Goal: Task Accomplishment & Management: Manage account settings

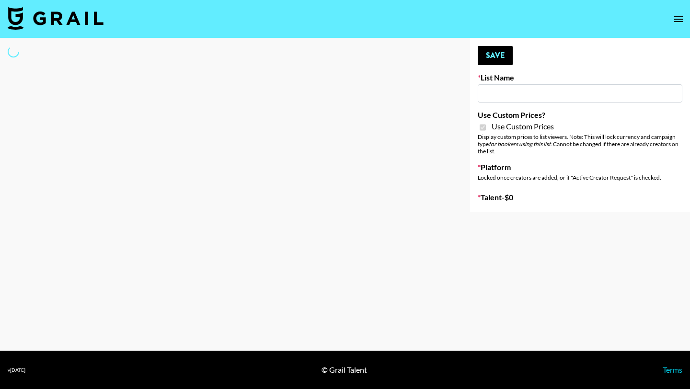
type input "Uber Teens ([DATE])"
checkbox input "true"
select select "Brand"
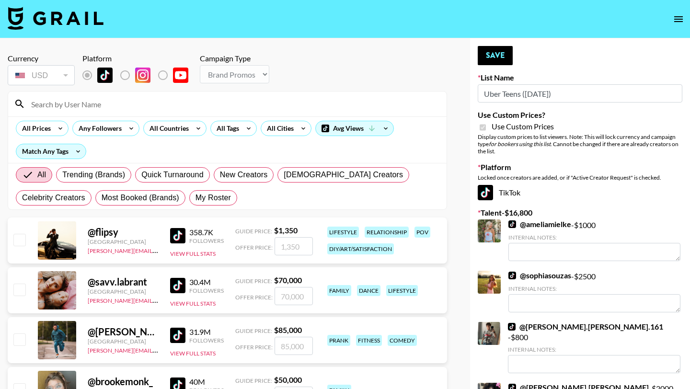
click at [204, 98] on input at bounding box center [233, 103] width 416 height 15
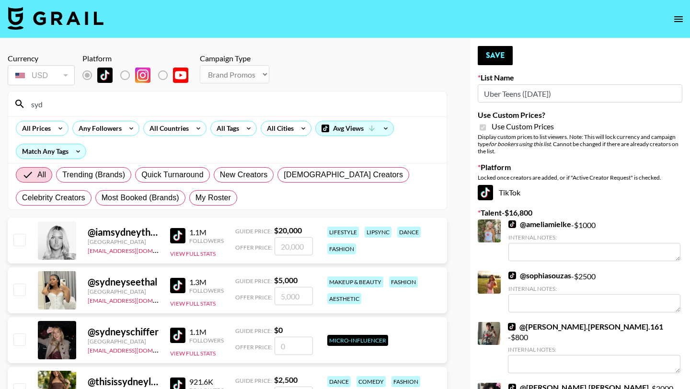
type input "sydneyc"
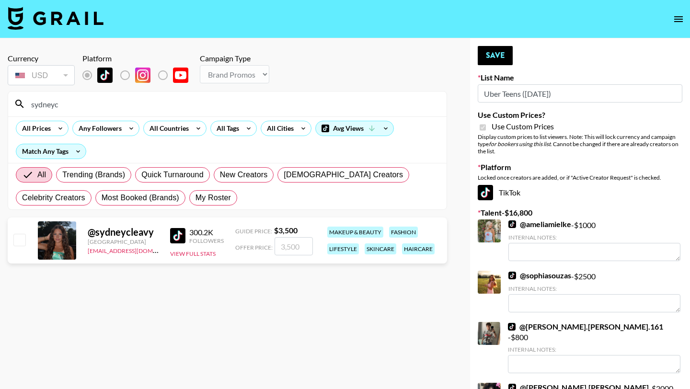
click at [305, 242] on input "number" at bounding box center [294, 246] width 38 height 18
click at [13, 243] on input "checkbox" at bounding box center [19, 240] width 12 height 12
checkbox input "true"
type input "3500"
click at [493, 67] on div "Your changes have been saved! Save List Name Uber Teens (20th Aug) Use Custom P…" at bounding box center [580, 316] width 220 height 557
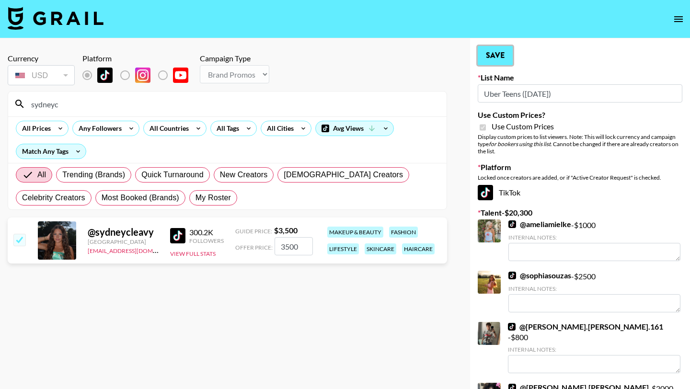
click at [493, 59] on button "Save" at bounding box center [495, 55] width 35 height 19
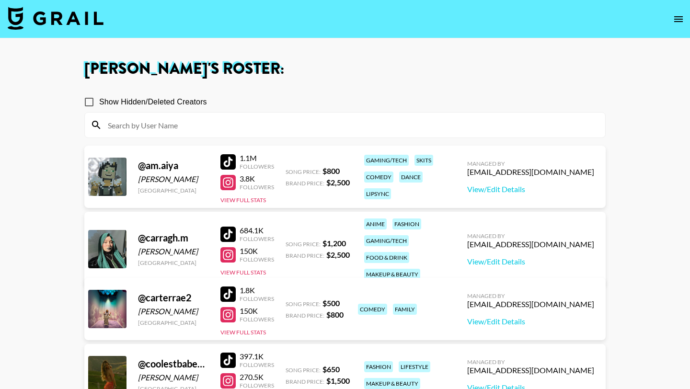
scroll to position [1037, 0]
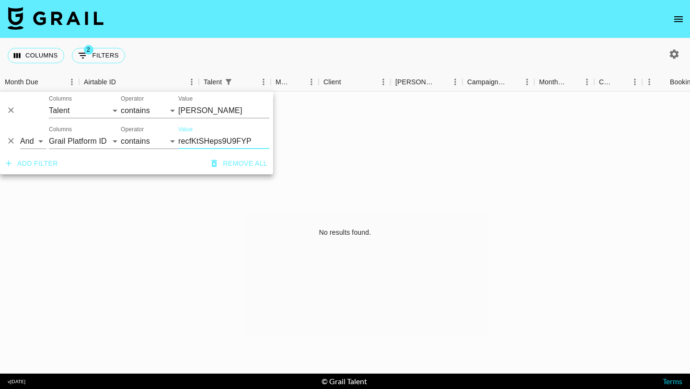
select select "talentName"
click at [12, 112] on icon "Delete" at bounding box center [11, 111] width 6 height 6
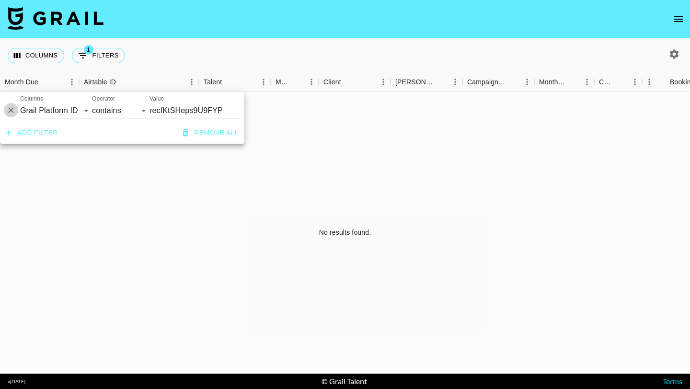
click at [12, 113] on icon "Delete" at bounding box center [11, 110] width 10 height 10
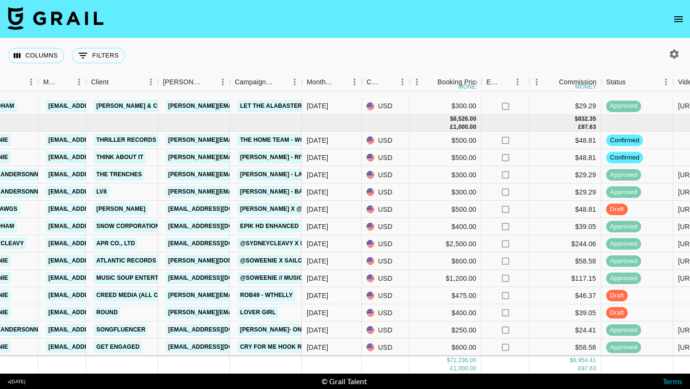
scroll to position [1035, 232]
